Goal: Check status

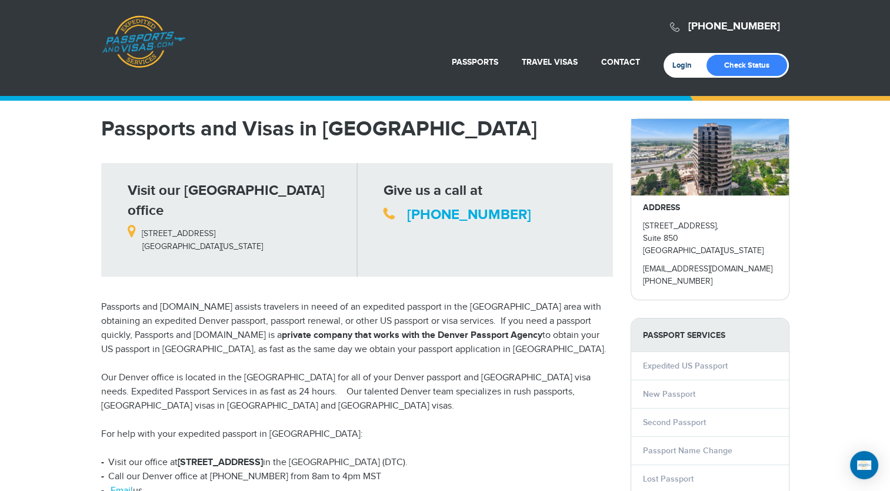
click at [680, 66] on link "Login" at bounding box center [686, 65] width 28 height 9
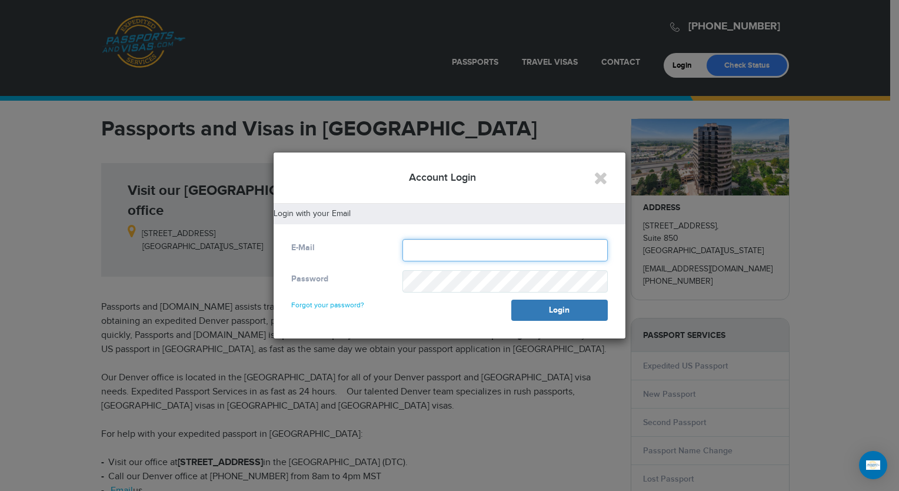
click at [426, 249] on input "text" at bounding box center [504, 250] width 205 height 22
type input "**********"
click at [348, 305] on link "Forgot your password?" at bounding box center [327, 299] width 73 height 19
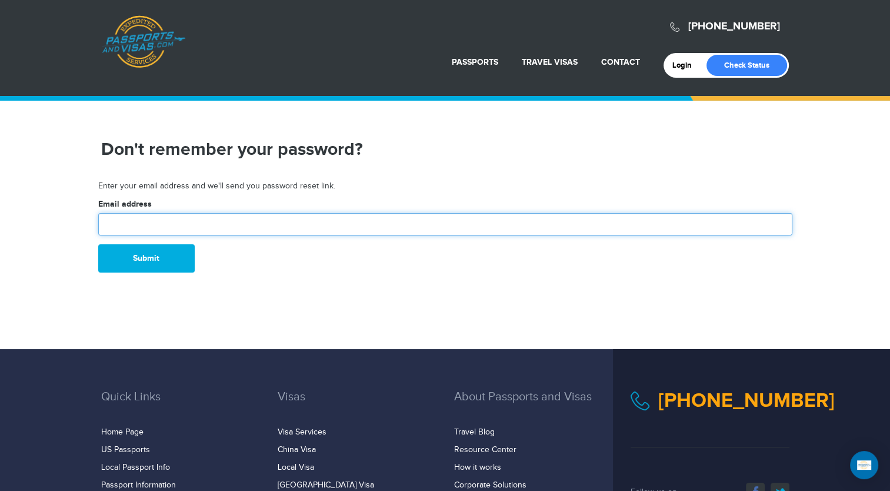
click at [127, 225] on input "text" at bounding box center [445, 224] width 694 height 22
type input "**********"
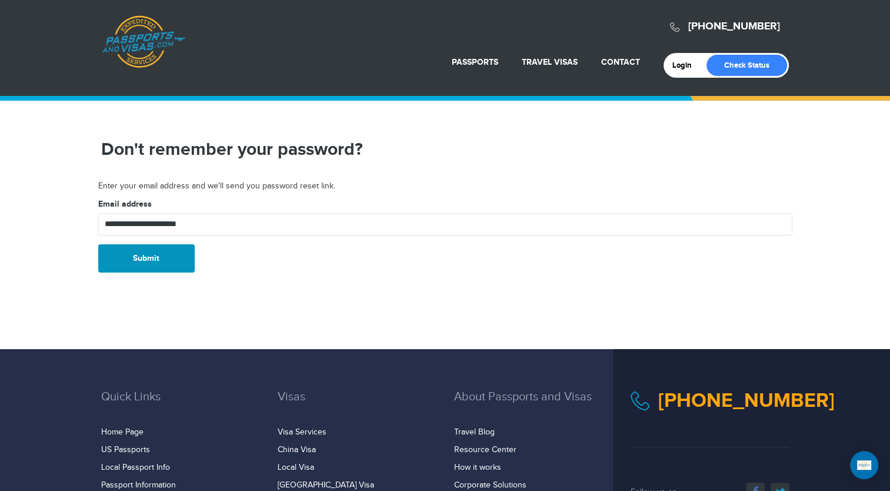
click at [160, 259] on button "Submit" at bounding box center [146, 258] width 96 height 28
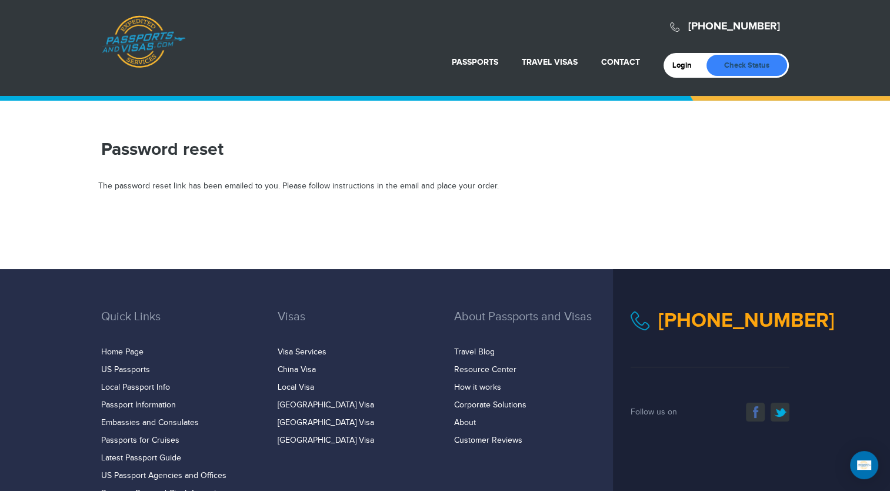
click at [744, 58] on link "Check Status" at bounding box center [747, 65] width 81 height 21
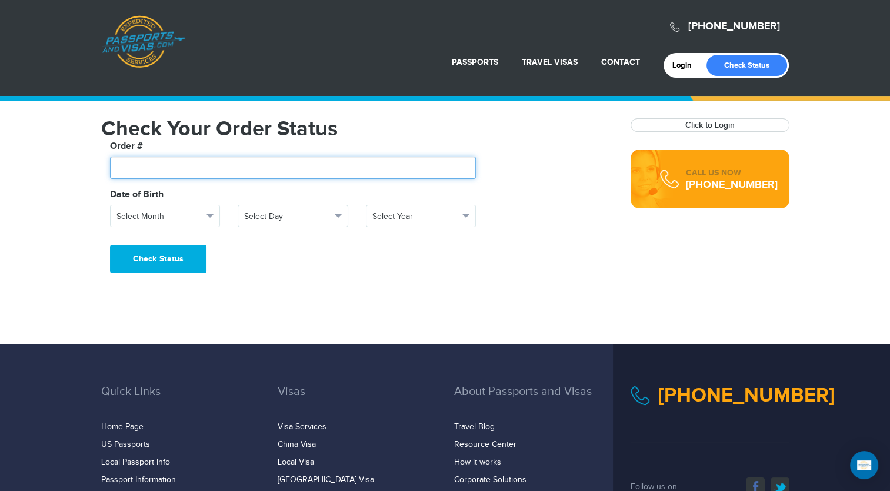
click at [154, 164] on input "text" at bounding box center [293, 167] width 366 height 22
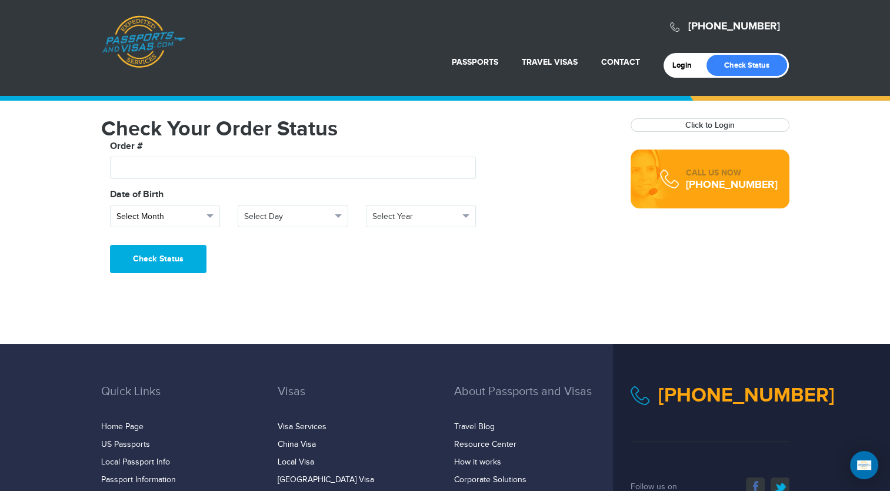
click at [214, 214] on button "Select Month" at bounding box center [165, 216] width 111 height 22
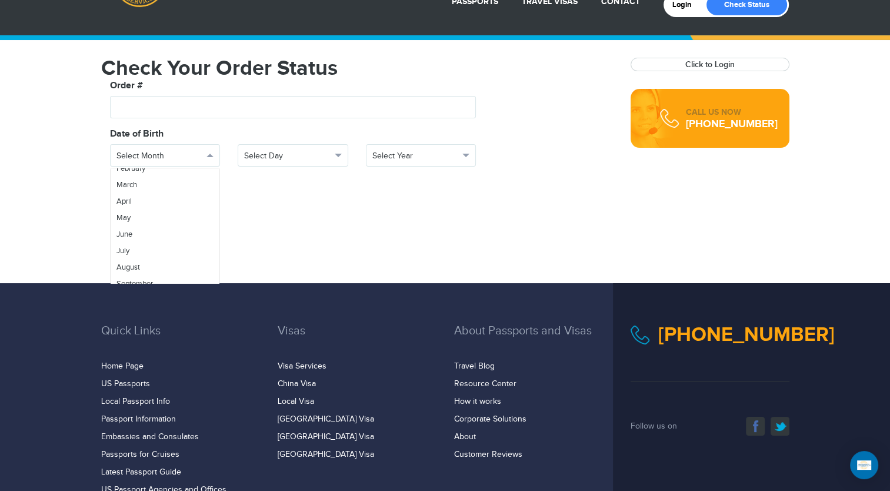
scroll to position [62, 0]
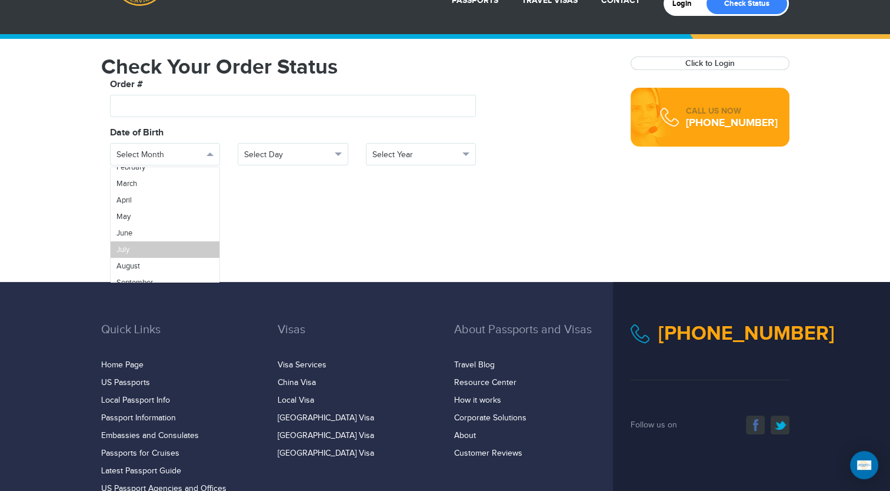
click at [192, 251] on link "July" at bounding box center [165, 249] width 109 height 16
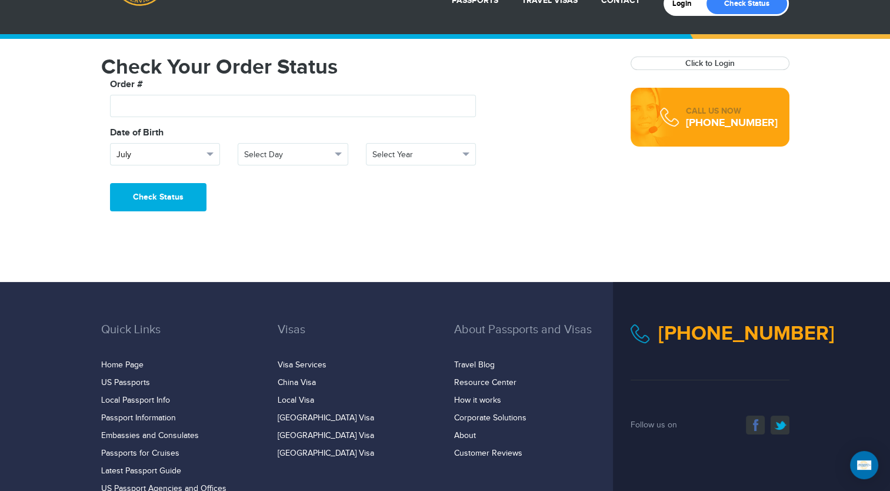
click at [212, 155] on button "July" at bounding box center [165, 154] width 111 height 22
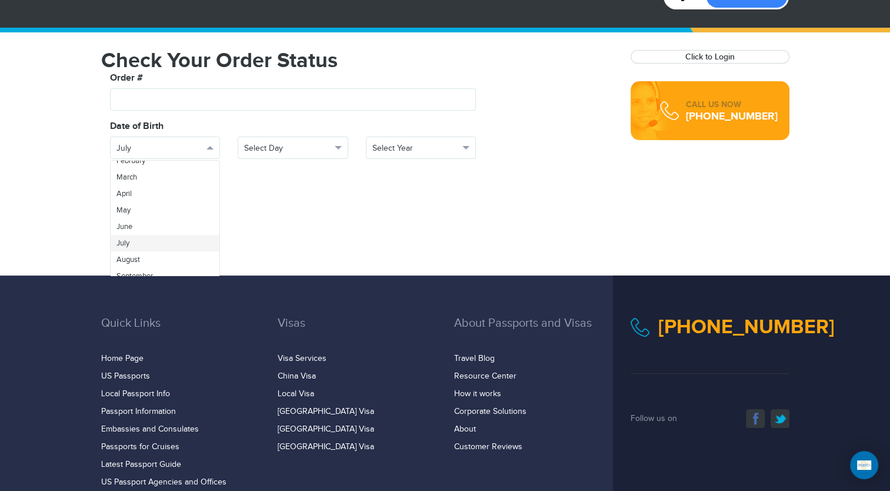
scroll to position [72, 0]
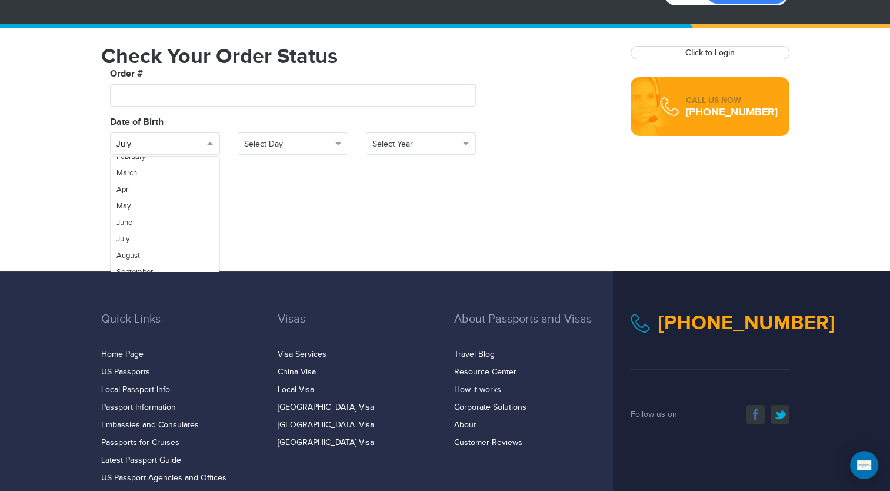
click at [209, 142] on span "button" at bounding box center [209, 144] width 7 height 4
click at [207, 142] on span "button" at bounding box center [209, 144] width 7 height 4
click at [339, 142] on span "button" at bounding box center [338, 144] width 7 height 4
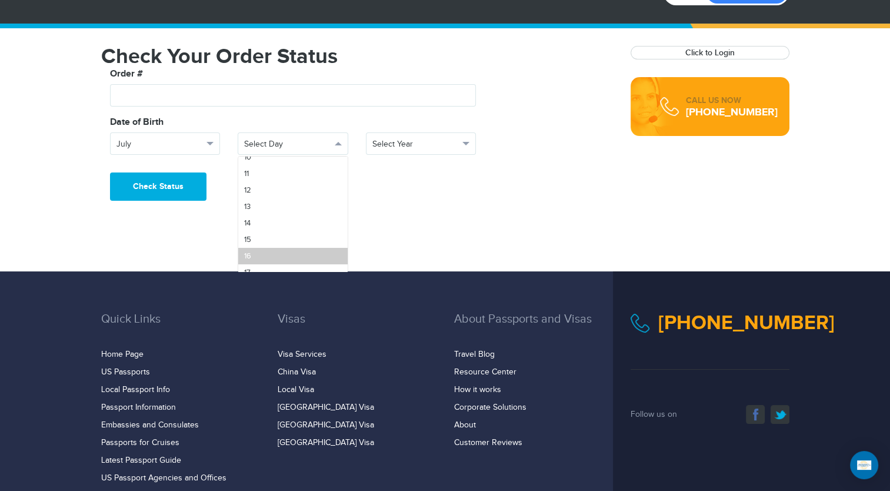
click at [259, 258] on link "16" at bounding box center [292, 256] width 109 height 16
click at [466, 145] on button "Select Year" at bounding box center [421, 143] width 111 height 22
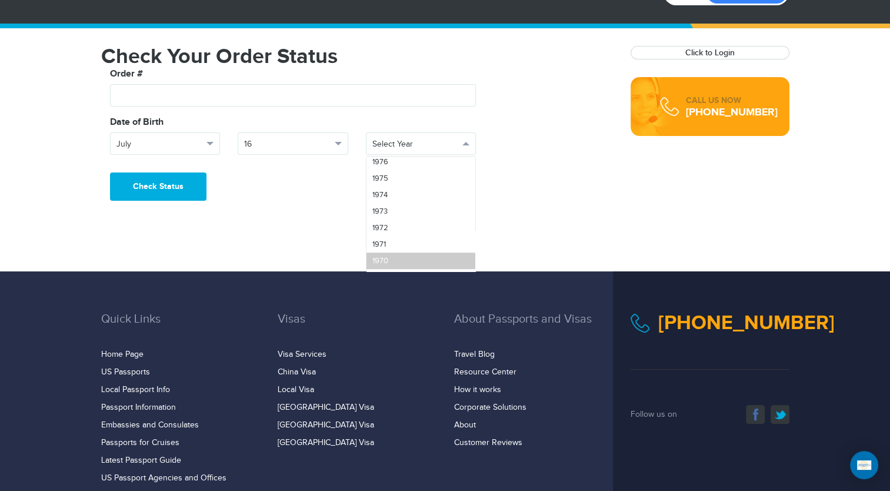
click at [400, 257] on link "1970" at bounding box center [420, 260] width 109 height 16
click at [212, 142] on span "button" at bounding box center [209, 144] width 7 height 4
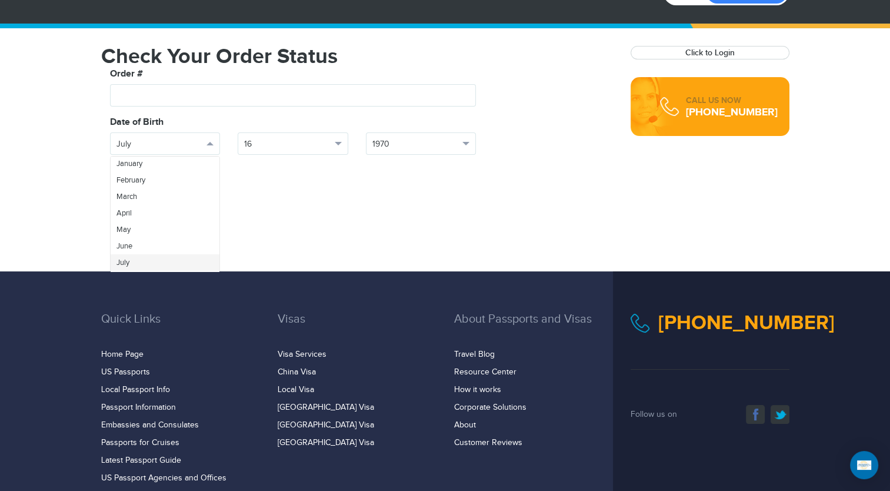
scroll to position [41, 0]
click at [193, 333] on h3 "Quick Links" at bounding box center [180, 327] width 159 height 31
click at [119, 356] on link "Home Page" at bounding box center [122, 353] width 42 height 9
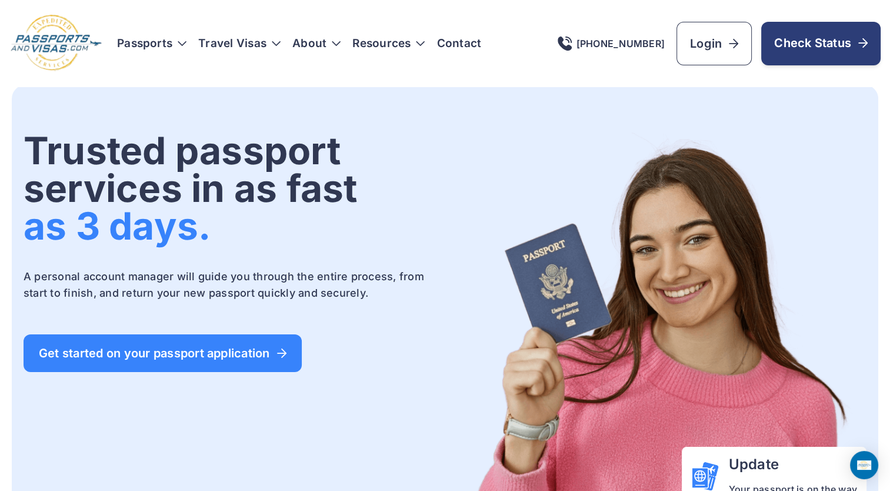
click at [861, 42] on icon at bounding box center [862, 42] width 9 height 1
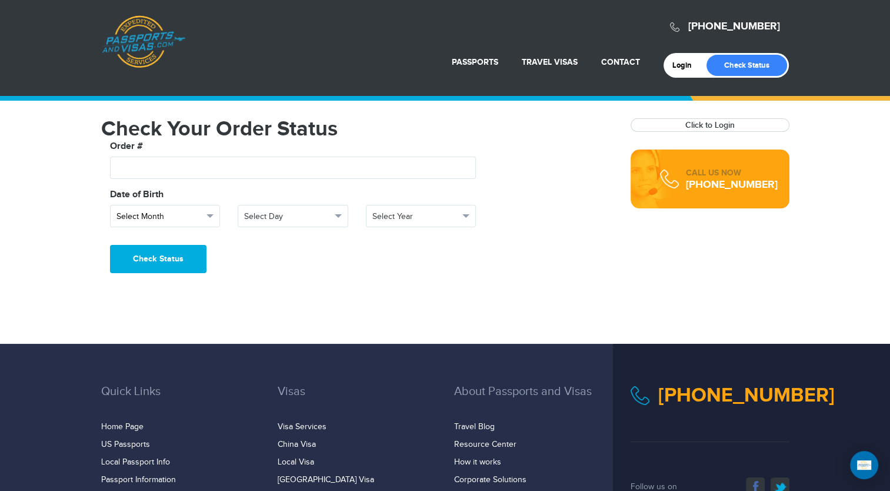
click at [214, 214] on button "Select Month" at bounding box center [165, 216] width 111 height 22
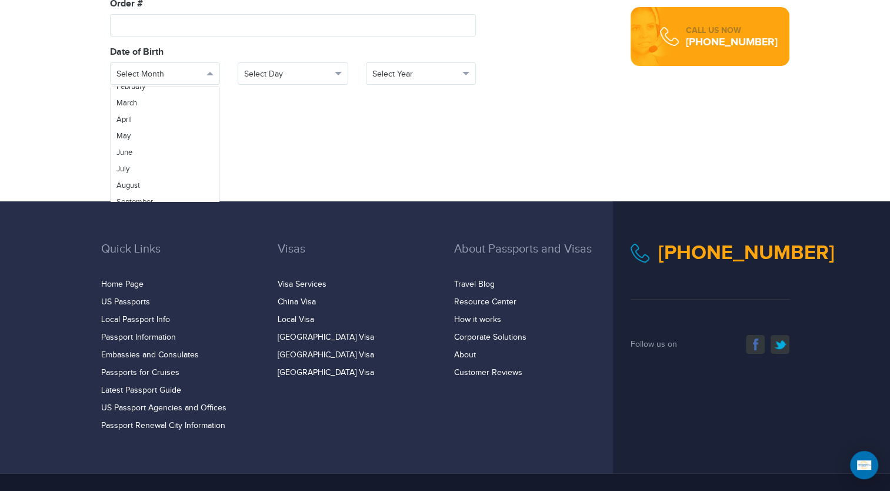
scroll to position [145, 0]
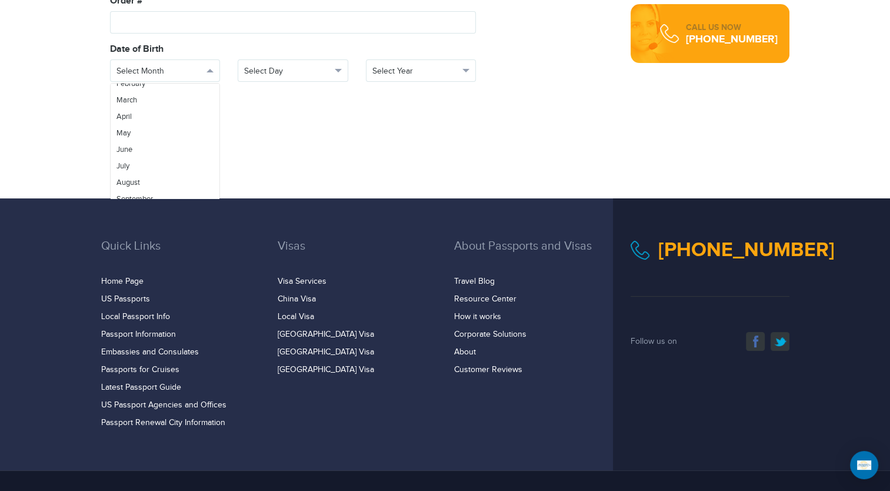
click at [370, 438] on div "Quick Links Home Page US Passports Local Passport Info Passport Information Vis…" at bounding box center [445, 334] width 890 height 272
